Goal: Information Seeking & Learning: Find specific fact

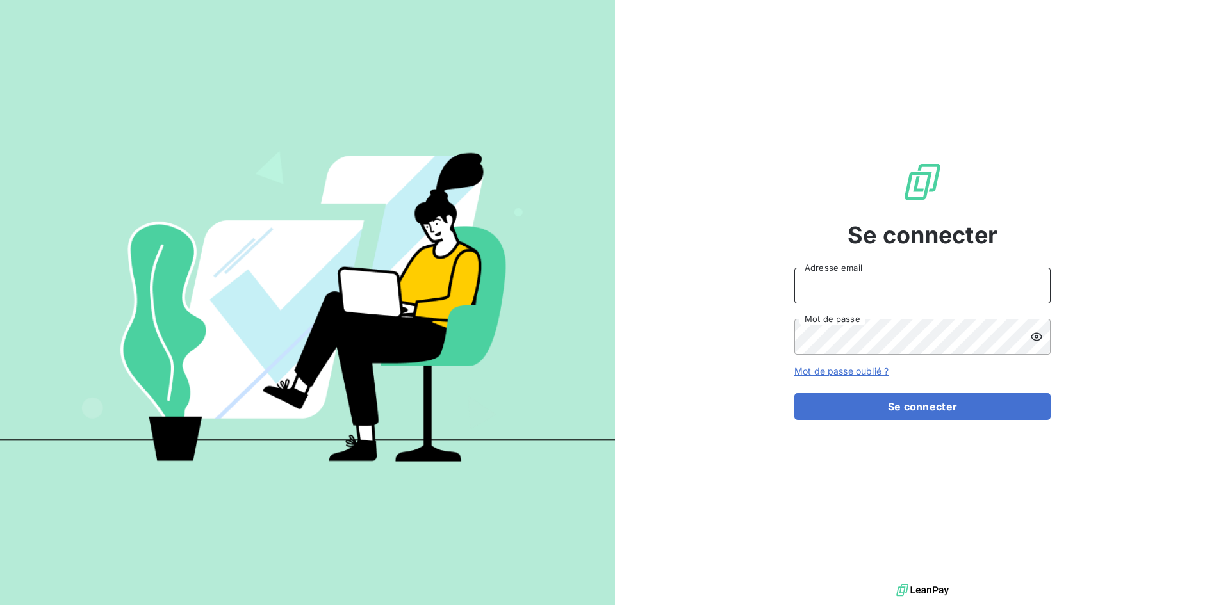
type input "[EMAIL_ADDRESS][DOMAIN_NAME]"
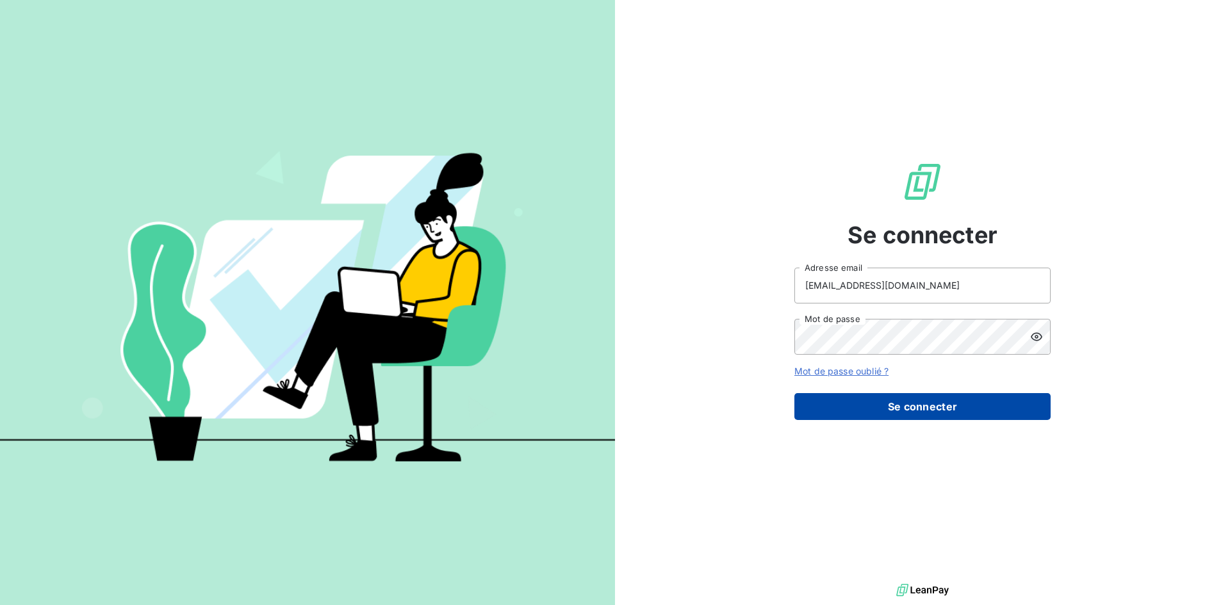
click at [933, 407] on button "Se connecter" at bounding box center [922, 406] width 256 height 27
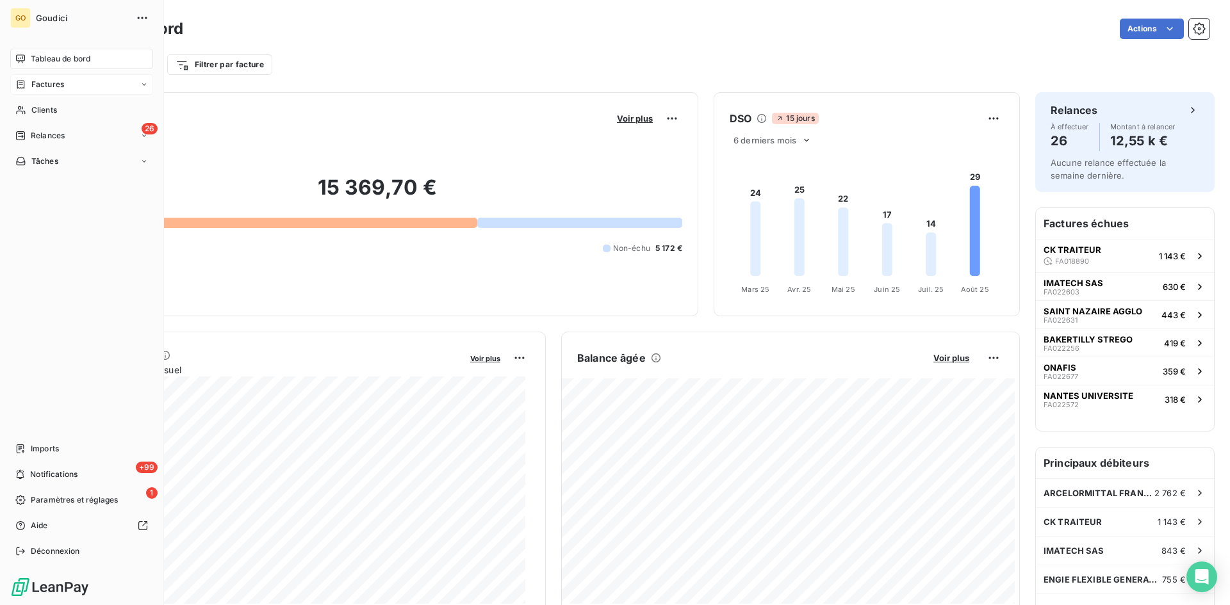
click at [35, 85] on span "Factures" at bounding box center [47, 85] width 33 height 12
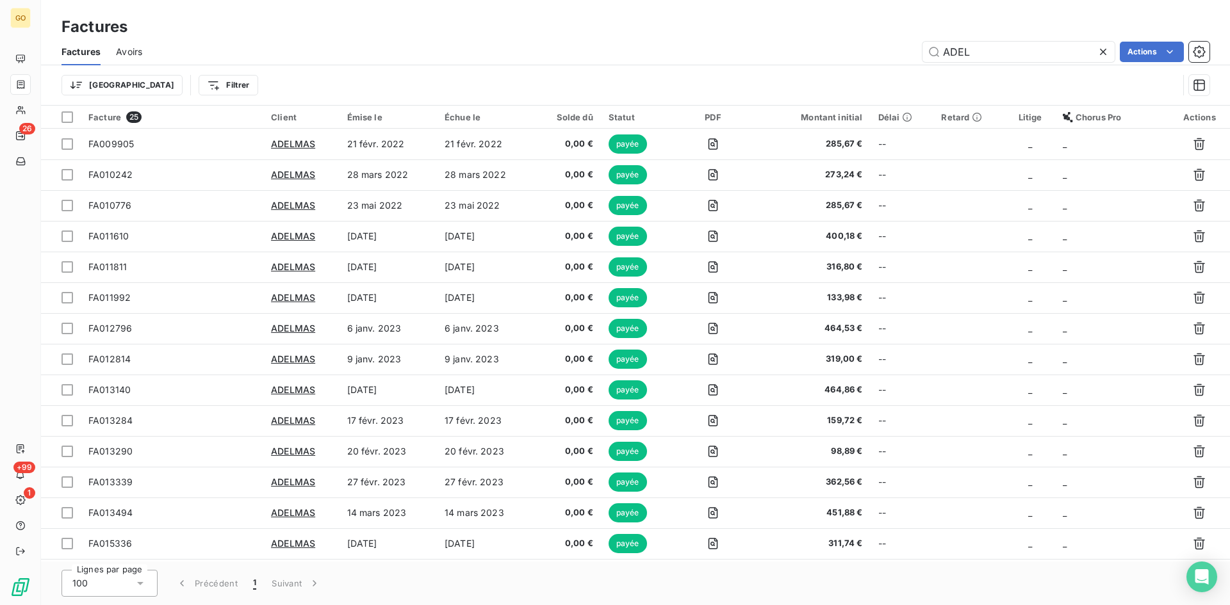
click at [1104, 49] on icon at bounding box center [1103, 51] width 13 height 13
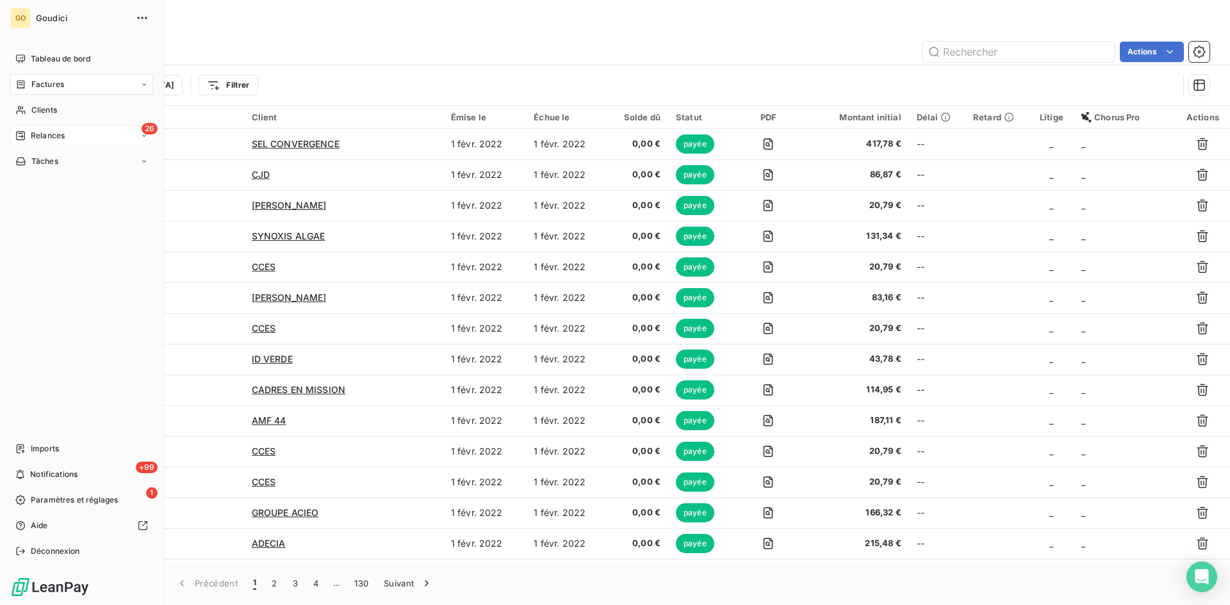
click at [80, 134] on div "26 Relances" at bounding box center [81, 136] width 143 height 20
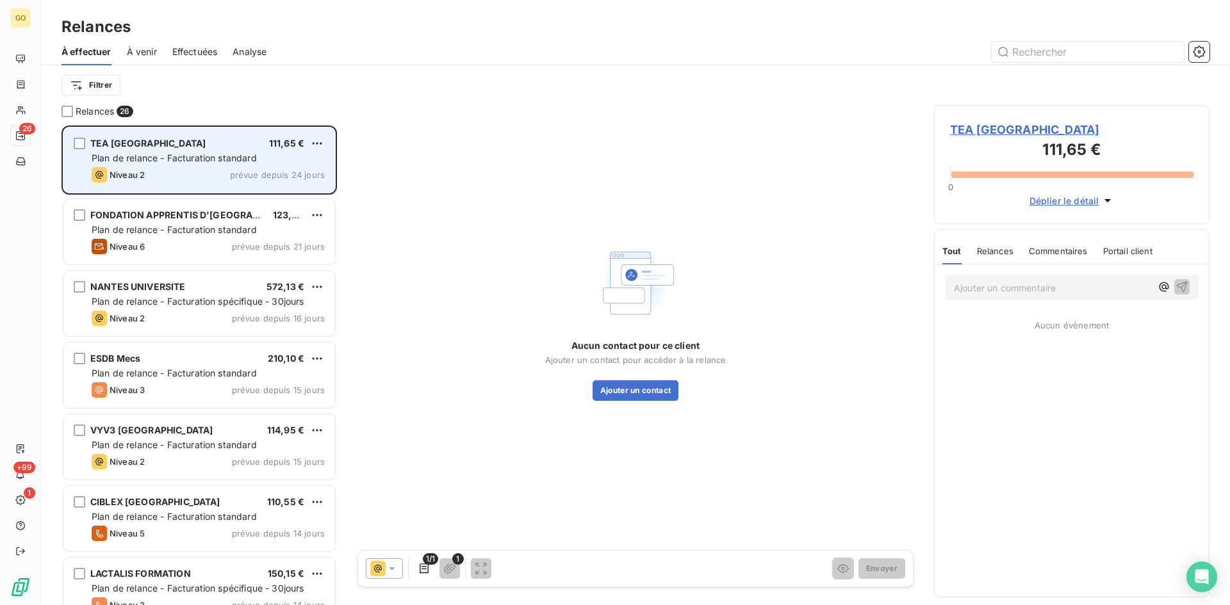
scroll to position [470, 266]
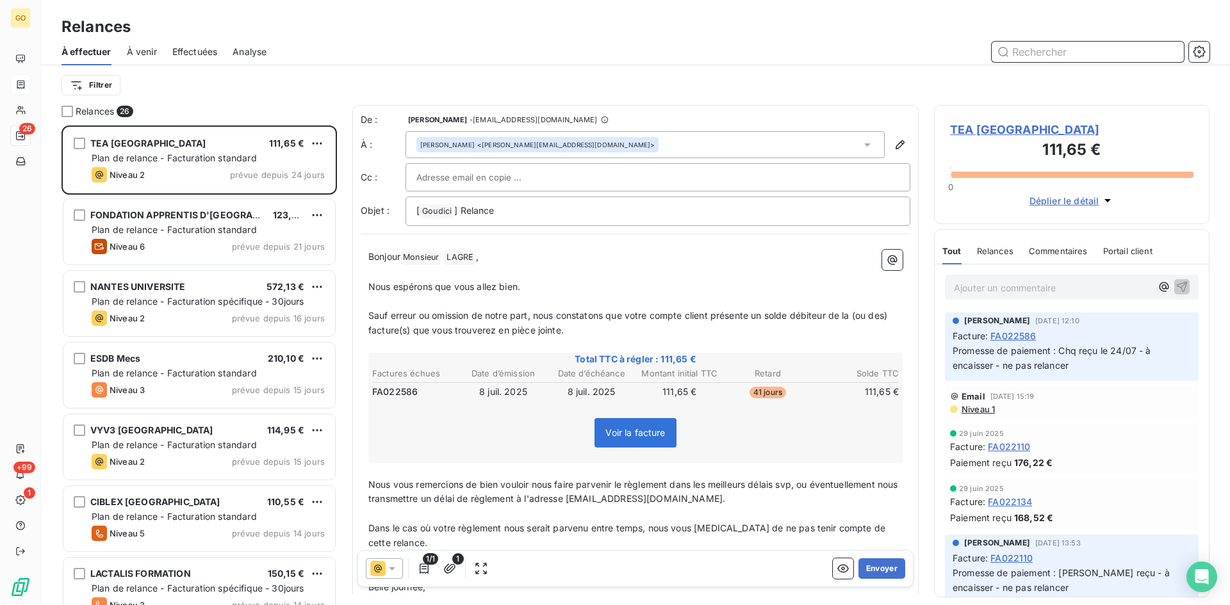
click at [1081, 49] on input "text" at bounding box center [1088, 52] width 192 height 20
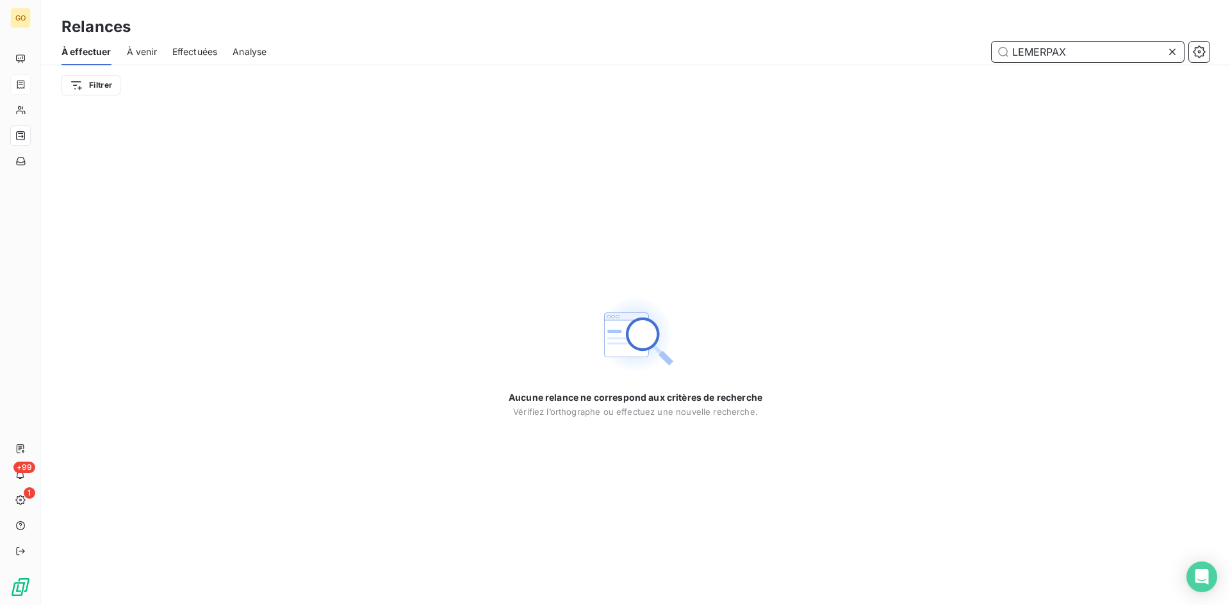
type input "LEMERPAX"
click at [1175, 57] on icon at bounding box center [1172, 51] width 13 height 13
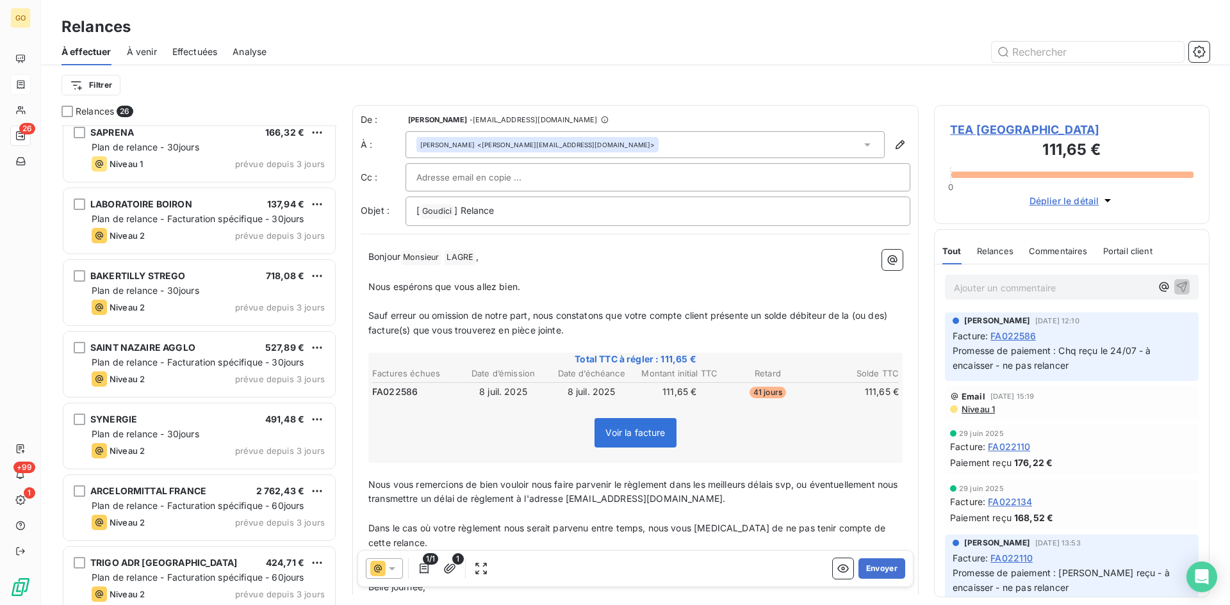
scroll to position [1386, 0]
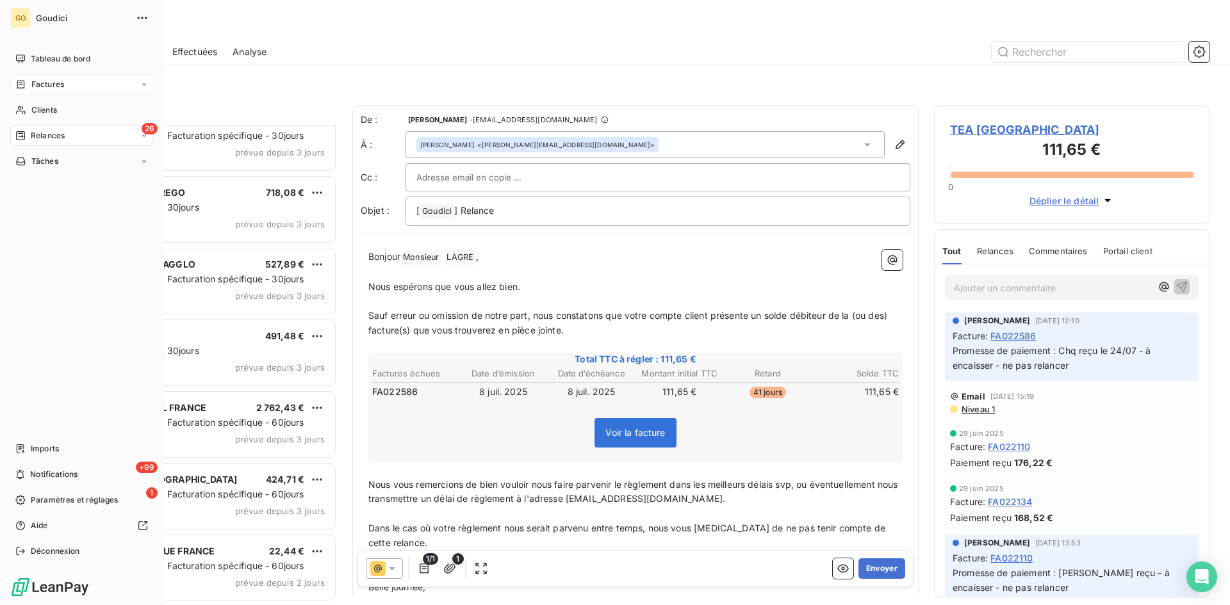
click at [87, 89] on div "Factures" at bounding box center [81, 84] width 143 height 20
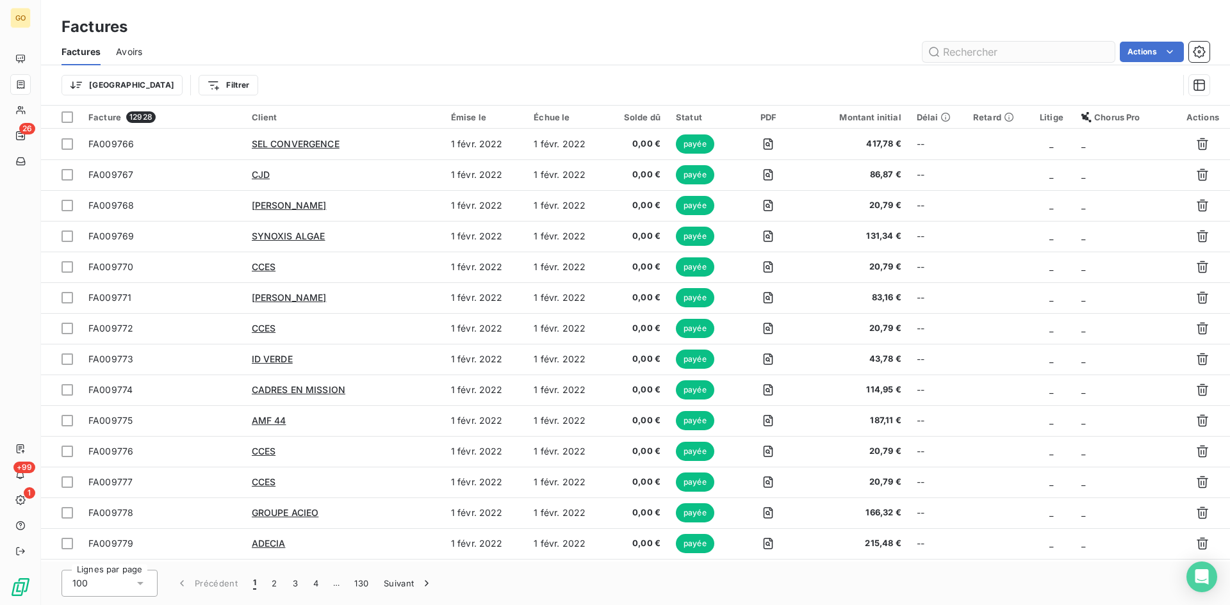
click at [1036, 51] on input "text" at bounding box center [1018, 52] width 192 height 20
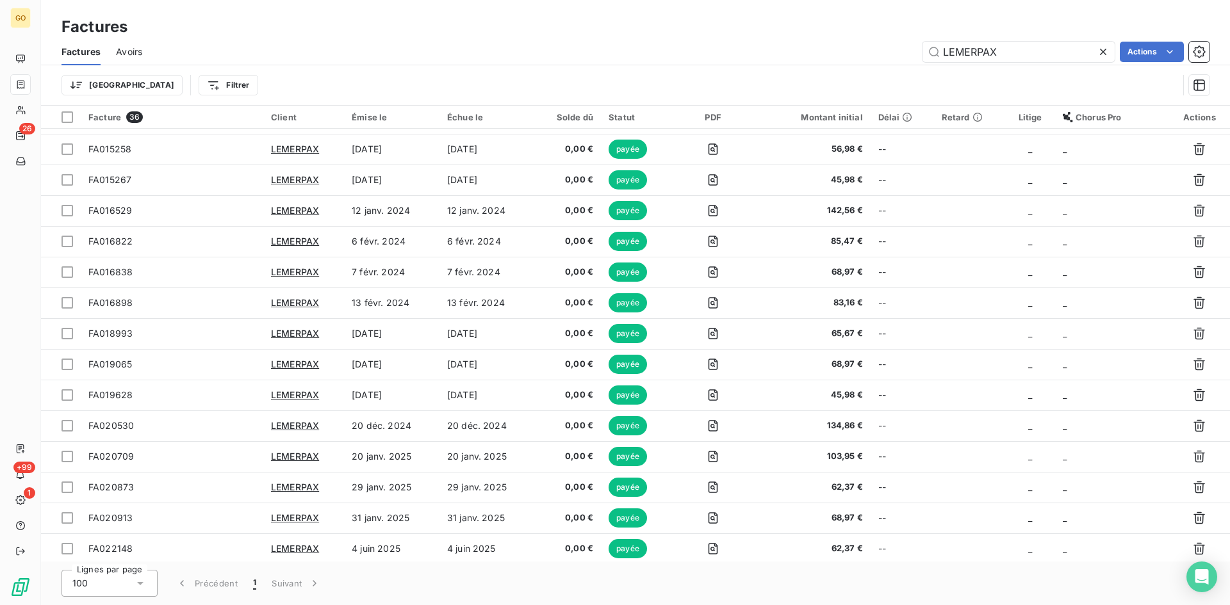
scroll to position [674, 0]
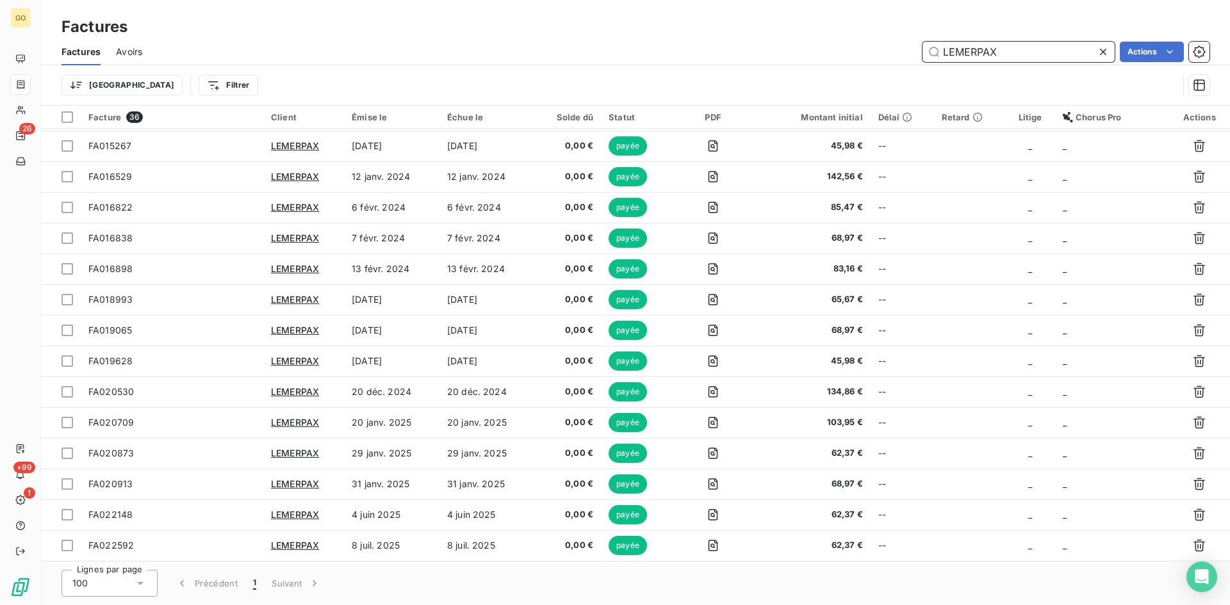
drag, startPoint x: 905, startPoint y: 53, endPoint x: 893, endPoint y: 54, distance: 12.3
click at [893, 54] on div "LEMERPAX Actions" at bounding box center [684, 52] width 1052 height 20
type input "saint gobain"
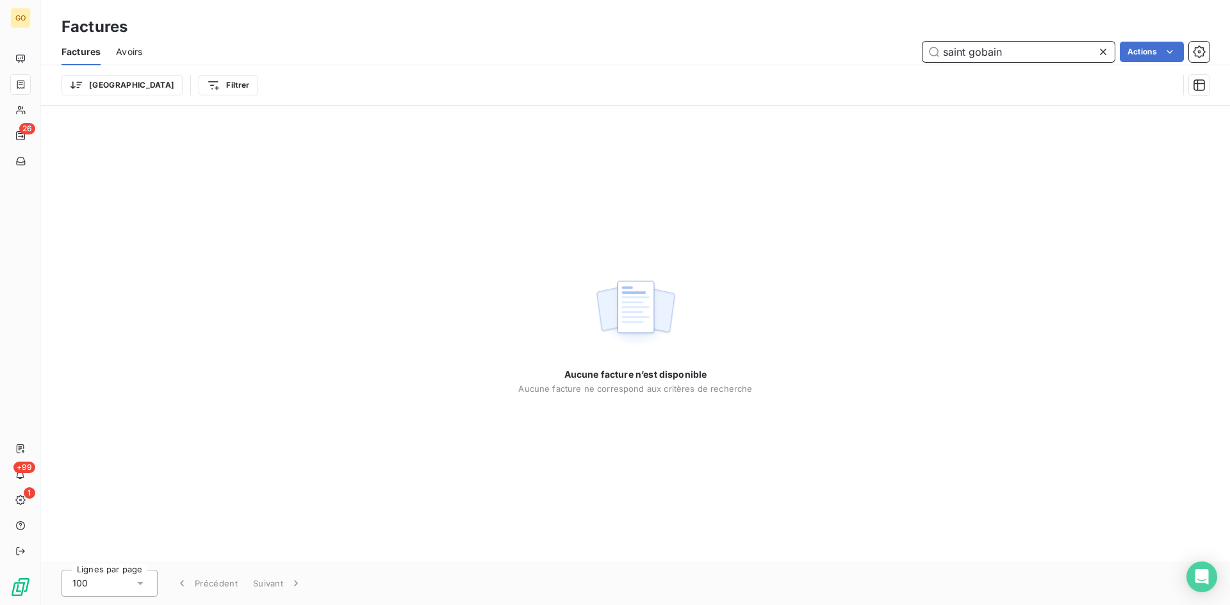
drag, startPoint x: 1016, startPoint y: 42, endPoint x: 915, endPoint y: 53, distance: 101.7
click at [915, 53] on div "saint gobain Actions" at bounding box center [684, 52] width 1052 height 20
click at [978, 53] on input "SAINT6GOBAIN" at bounding box center [1018, 52] width 192 height 20
click at [1027, 49] on input "SAINT-GOBAIN" at bounding box center [1018, 52] width 192 height 20
click at [423, 227] on div "Aucune facture n’est disponible Aucune facture ne correspond aux critères de re…" at bounding box center [635, 334] width 1189 height 456
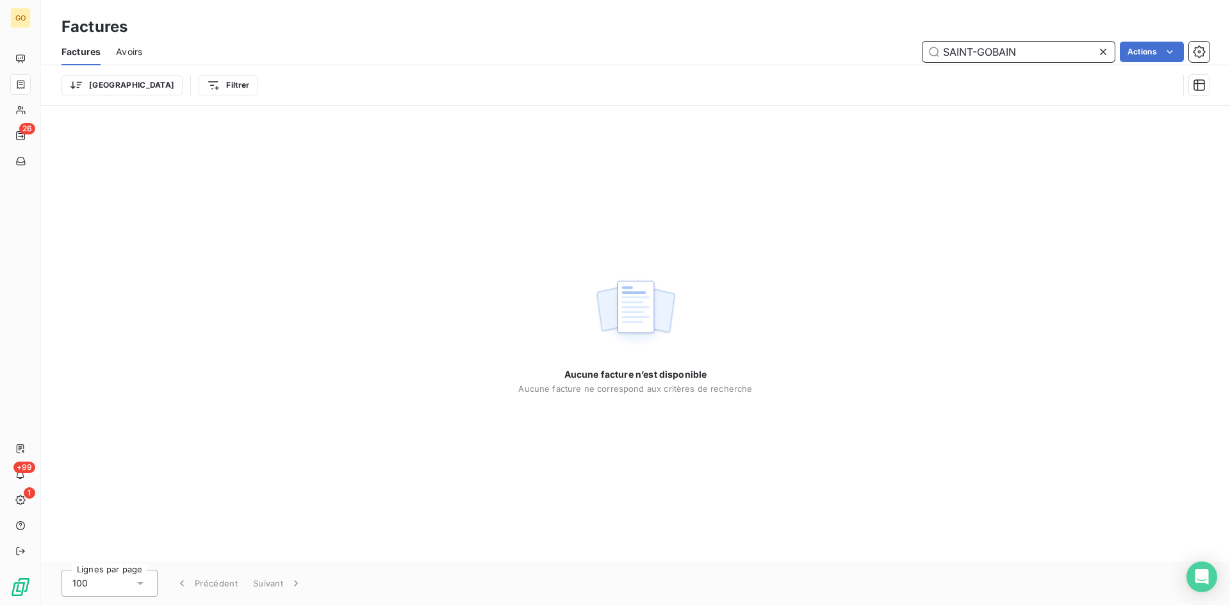
drag, startPoint x: 1037, startPoint y: 44, endPoint x: 843, endPoint y: 39, distance: 194.1
click at [841, 43] on div "SAINT-GOBAIN Actions" at bounding box center [684, 52] width 1052 height 20
type input "DMP BOIS"
click at [866, 263] on div "Aucune facture n’est disponible Aucune facture ne correspond aux critères de re…" at bounding box center [635, 334] width 1189 height 456
drag, startPoint x: 991, startPoint y: 54, endPoint x: 895, endPoint y: 58, distance: 96.2
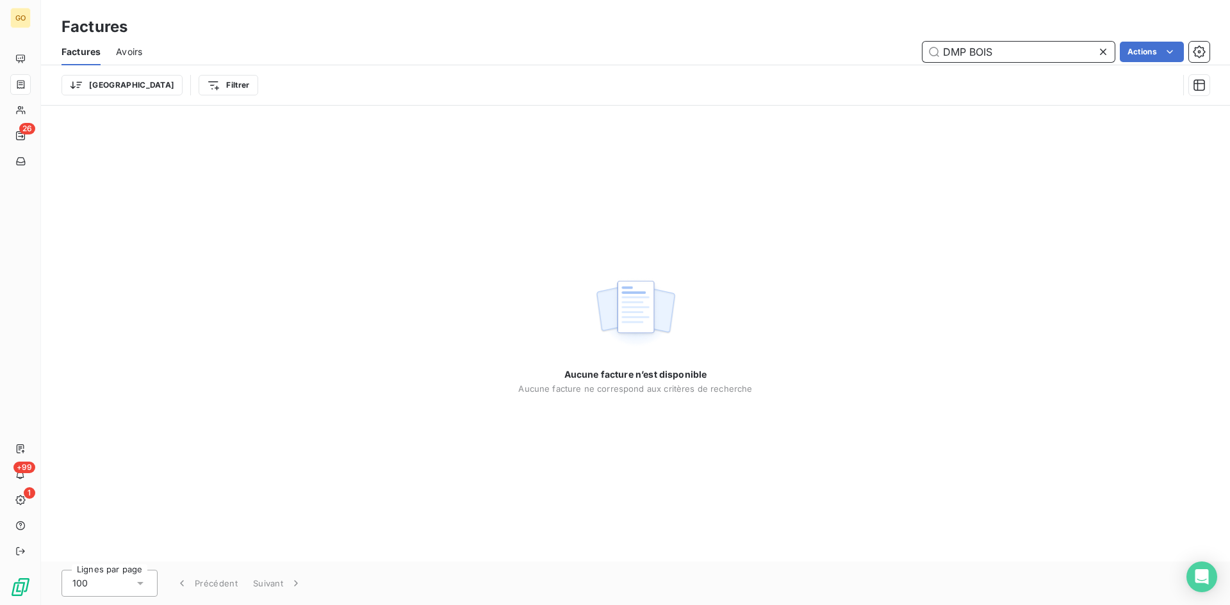
click at [895, 58] on div "DMP BOIS Actions" at bounding box center [684, 52] width 1052 height 20
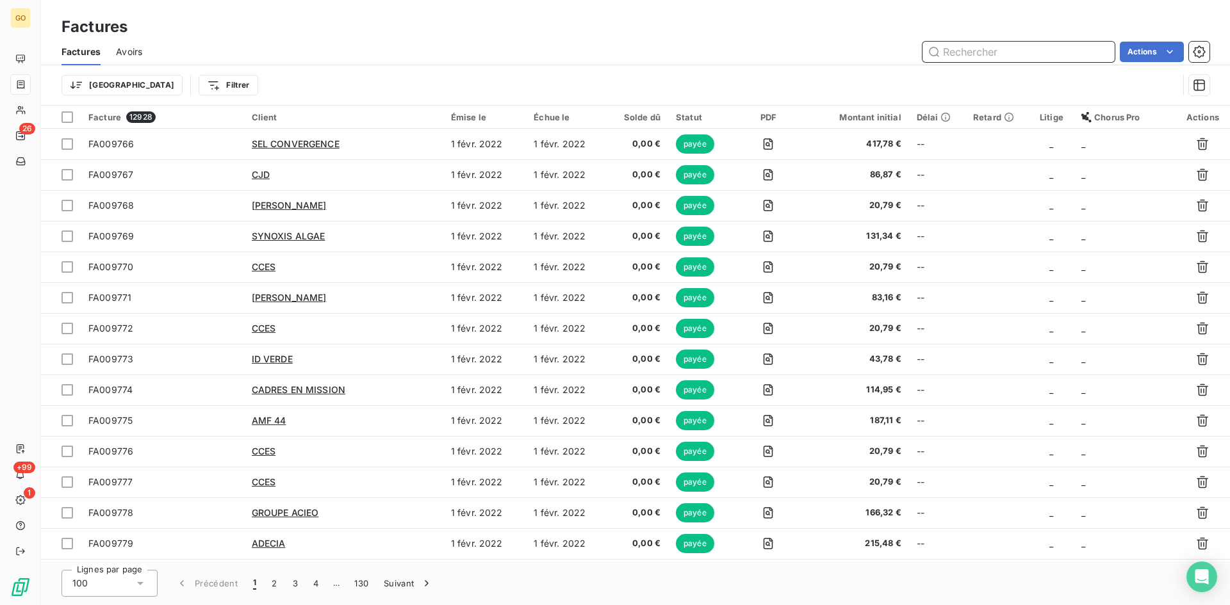
click at [989, 58] on input "text" at bounding box center [1018, 52] width 192 height 20
type input "DMP BOIS"
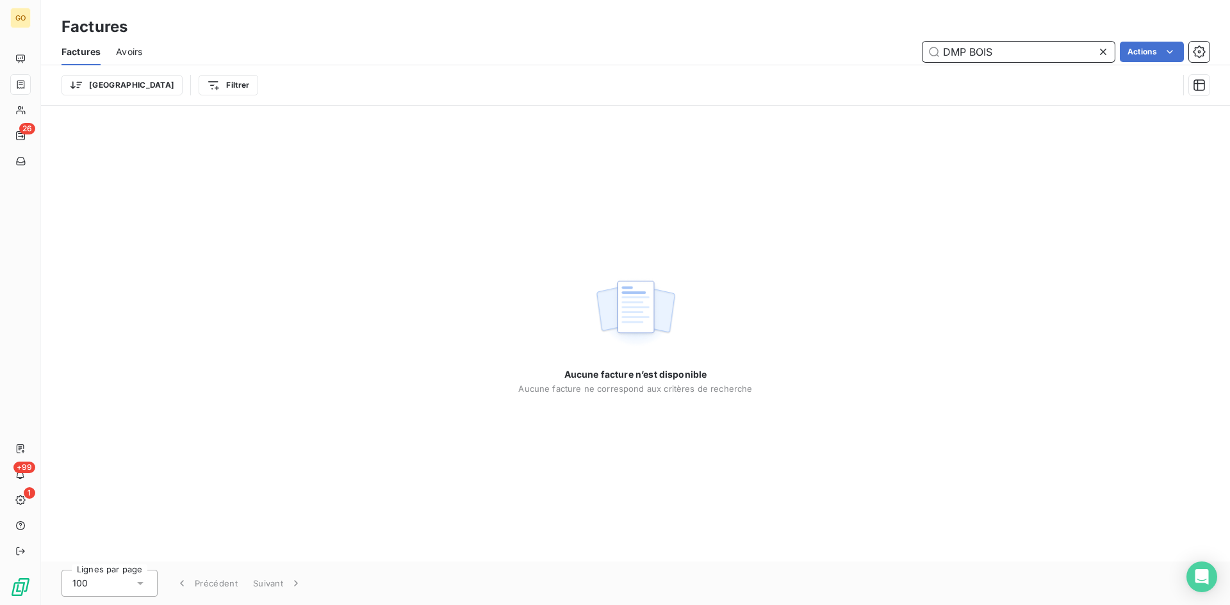
drag, startPoint x: 1059, startPoint y: 53, endPoint x: 865, endPoint y: 57, distance: 194.1
click at [865, 57] on div "DMP BOIS Actions" at bounding box center [684, 52] width 1052 height 20
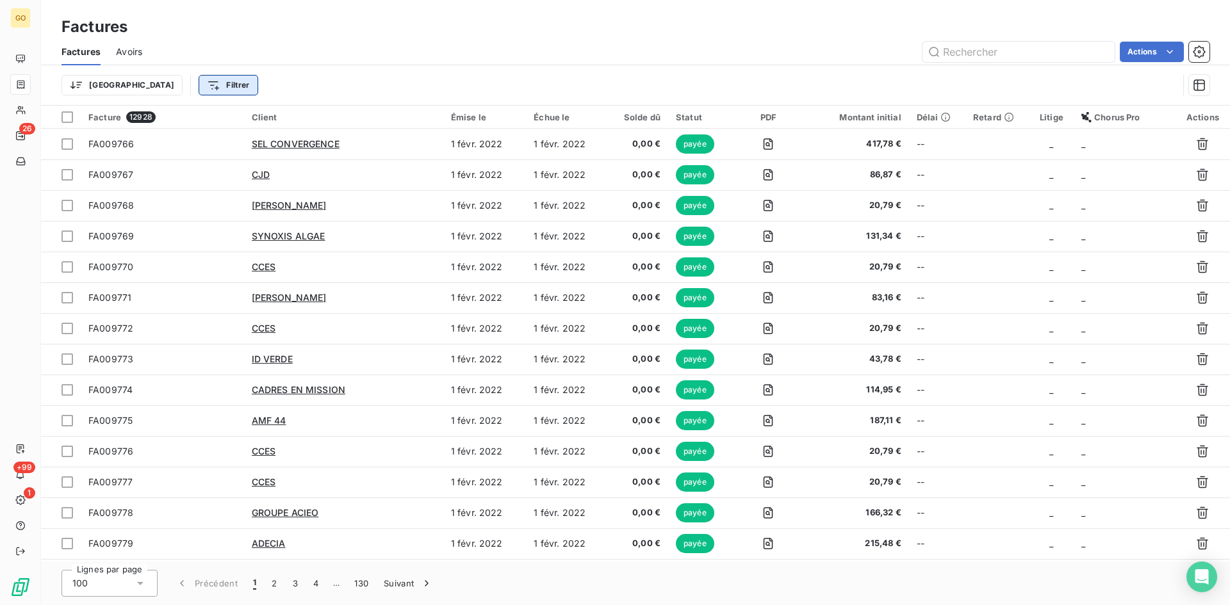
click at [159, 92] on html "GO 26 +99 1 Factures Factures Avoirs Actions Trier Filtrer Facture 12928 Client…" at bounding box center [615, 302] width 1230 height 605
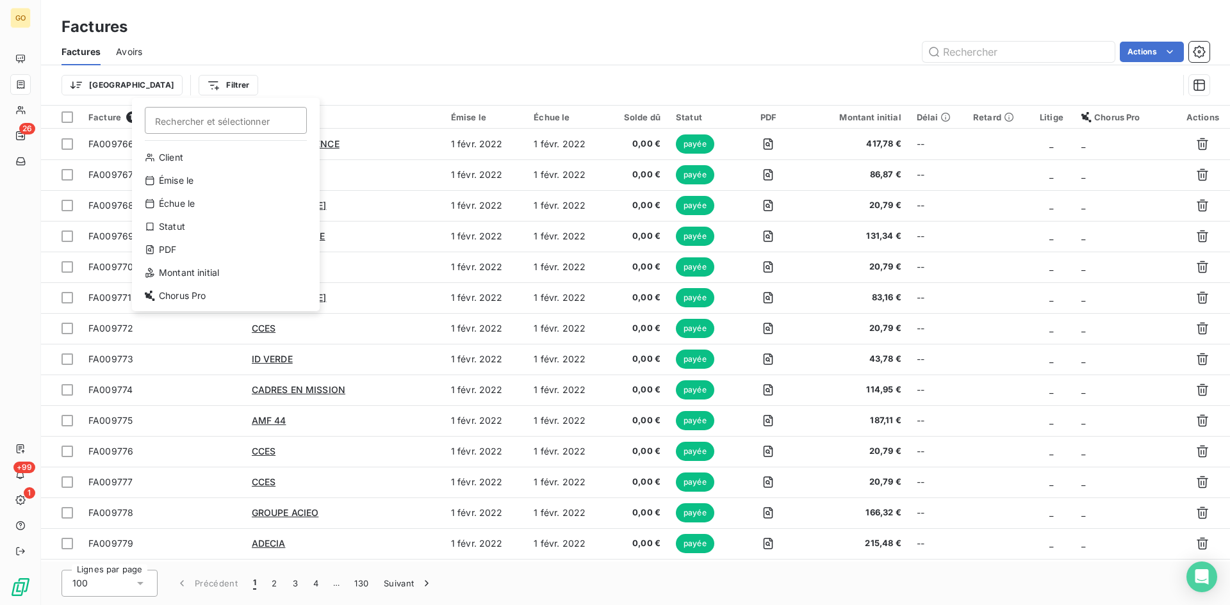
click at [720, 81] on html "GO 26 +99 1 Factures Factures Avoirs Actions Trier Filtrer Rechercher et sélect…" at bounding box center [615, 302] width 1230 height 605
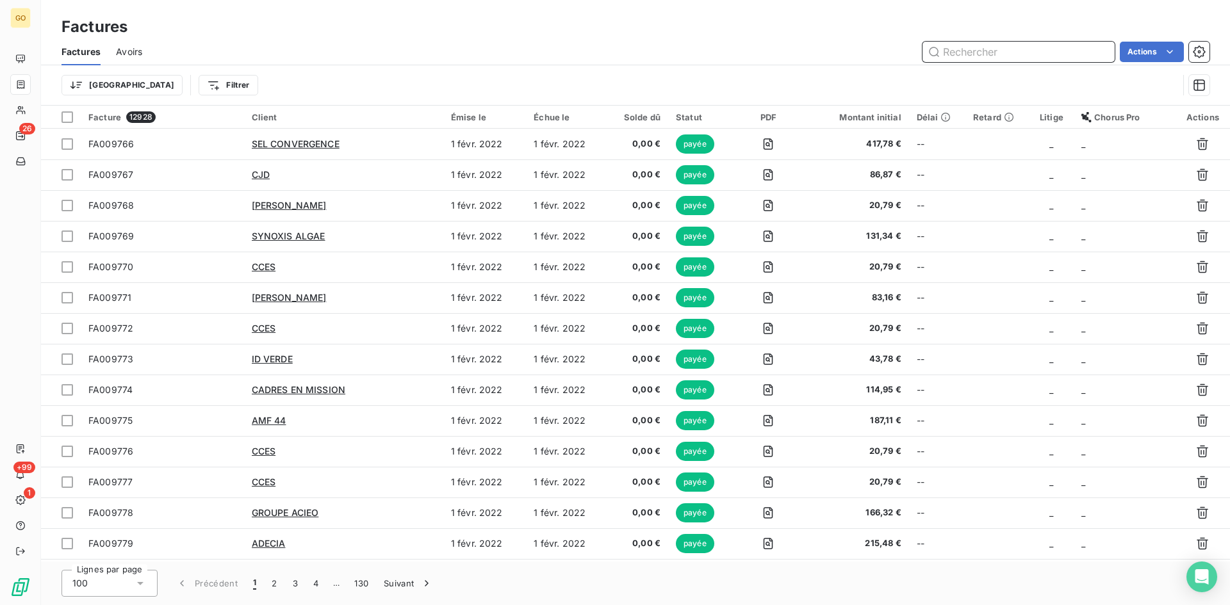
click at [1019, 49] on input "text" at bounding box center [1018, 52] width 192 height 20
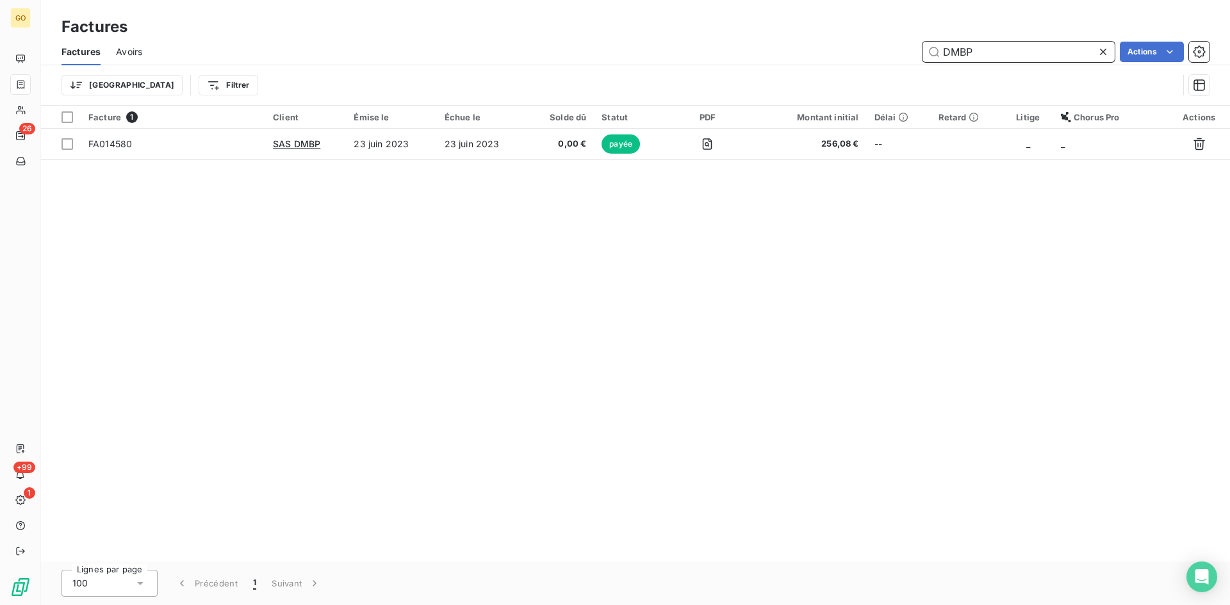
type input "DMBP"
drag, startPoint x: 1099, startPoint y: 44, endPoint x: 976, endPoint y: 51, distance: 123.2
click at [1099, 44] on div at bounding box center [1106, 52] width 18 height 20
click at [1040, 56] on input "text" at bounding box center [1018, 52] width 192 height 20
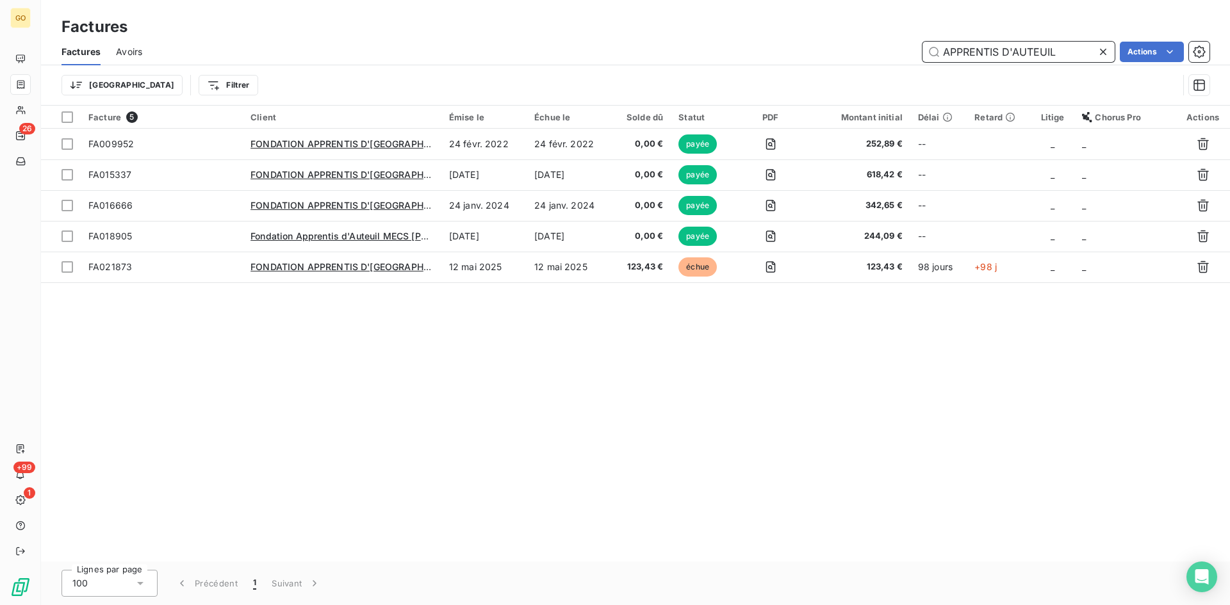
type input "APPRENTIS D'AUTEUIL"
